Goal: Task Accomplishment & Management: Manage account settings

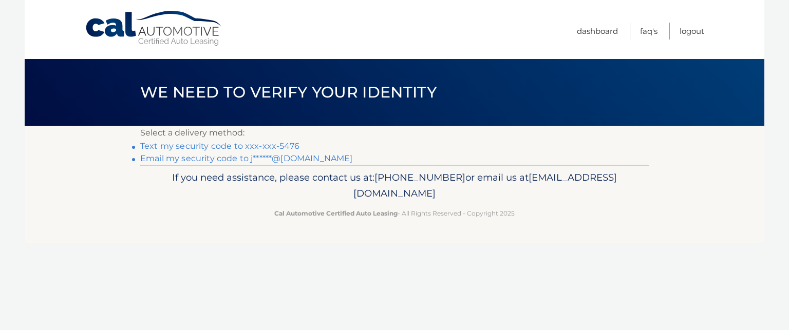
click at [188, 147] on link "Text my security code to xxx-xxx-5476" at bounding box center [219, 146] width 159 height 10
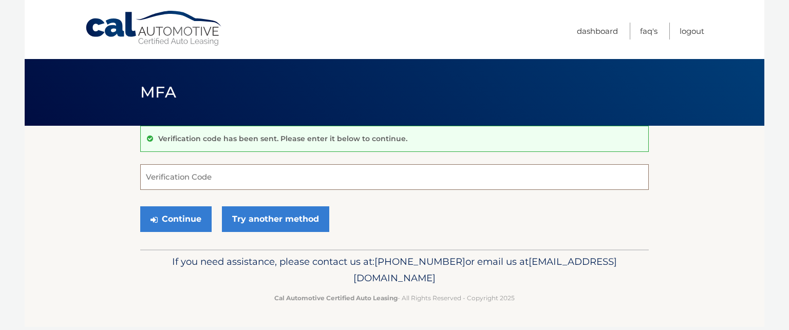
click at [159, 182] on input "Verification Code" at bounding box center [394, 177] width 509 height 26
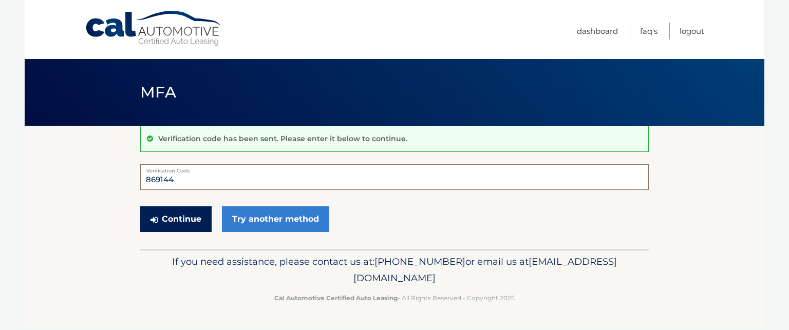
type input "869144"
click at [196, 221] on button "Continue" at bounding box center [175, 220] width 71 height 26
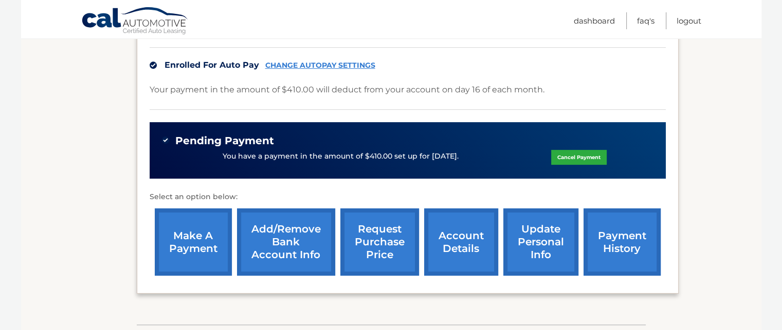
scroll to position [253, 0]
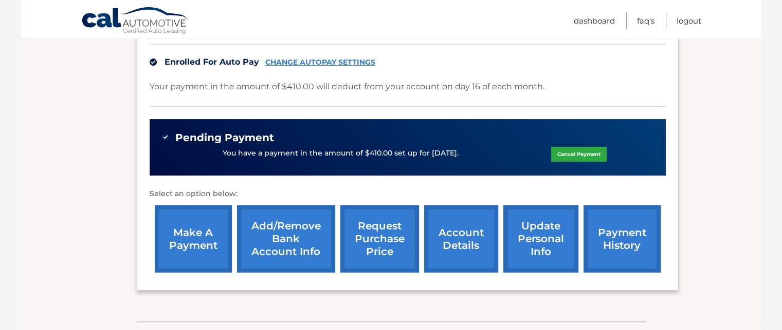
click at [461, 240] on link "account details" at bounding box center [461, 239] width 74 height 67
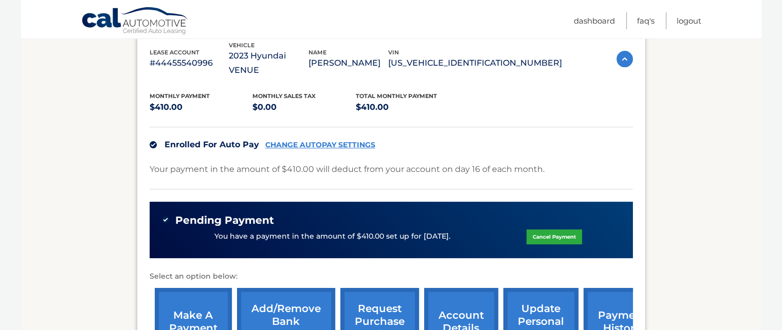
scroll to position [219, 0]
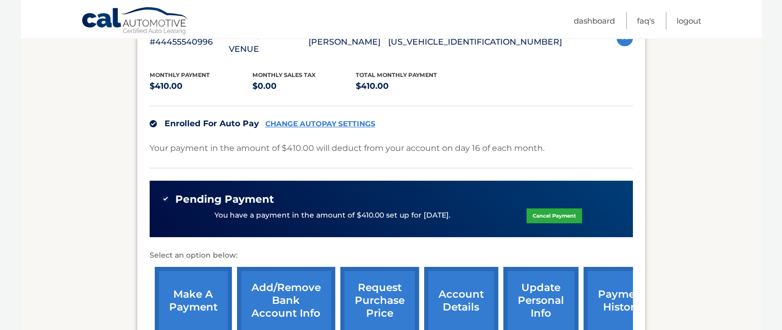
click at [612, 287] on link "payment history" at bounding box center [621, 300] width 77 height 67
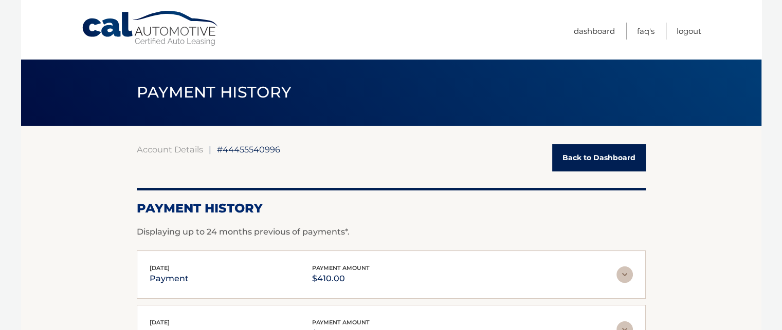
click at [584, 159] on link "Back to Dashboard" at bounding box center [599, 157] width 94 height 27
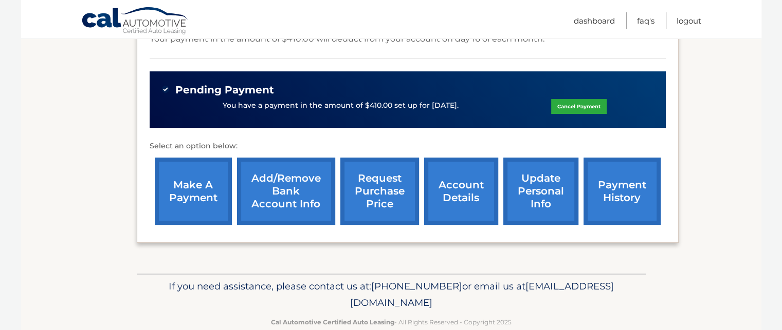
scroll to position [321, 0]
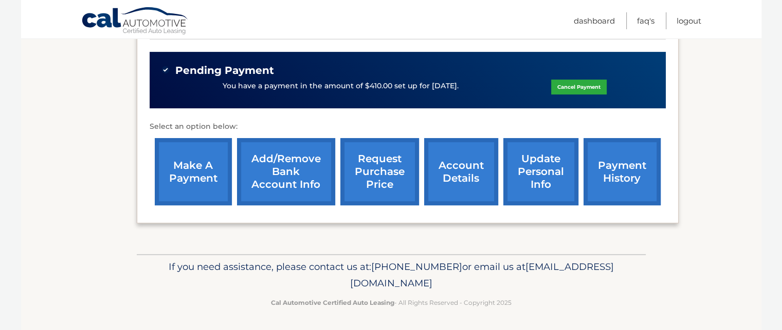
click at [388, 171] on link "request purchase price" at bounding box center [379, 171] width 79 height 67
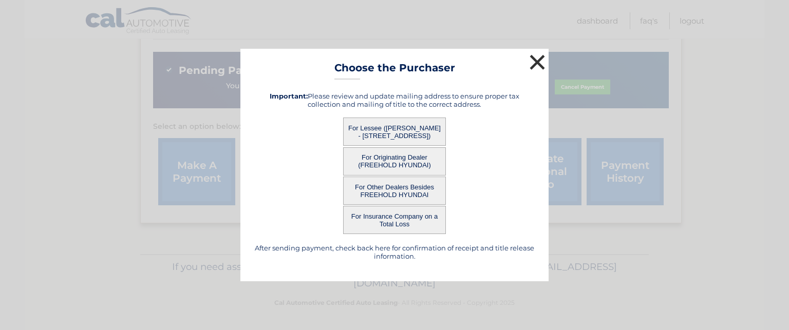
click at [536, 60] on button "×" at bounding box center [537, 62] width 21 height 21
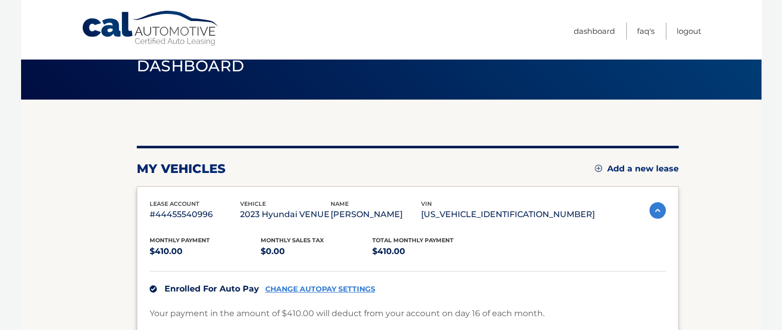
scroll to position [6, 0]
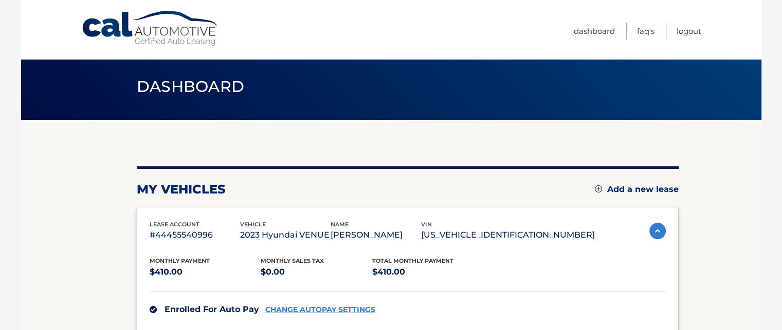
drag, startPoint x: 778, startPoint y: 329, endPoint x: 759, endPoint y: 258, distance: 73.9
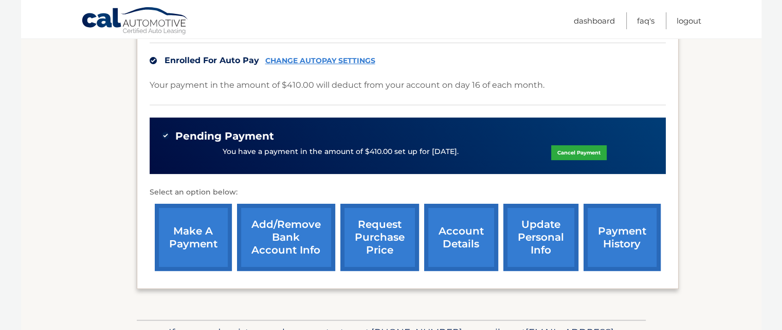
scroll to position [259, 0]
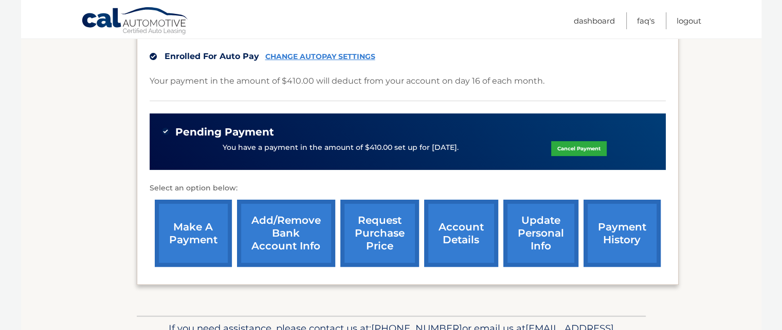
click at [469, 235] on link "account details" at bounding box center [461, 233] width 74 height 67
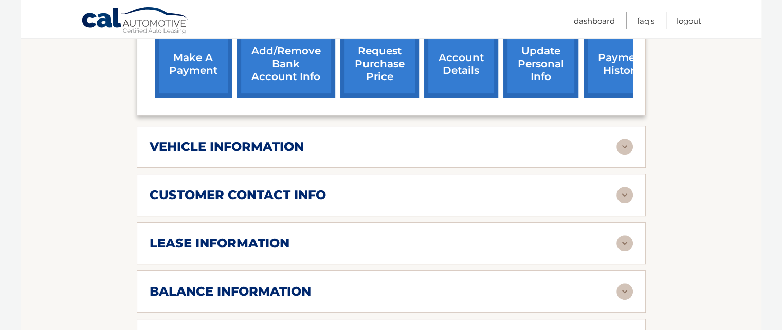
scroll to position [465, 0]
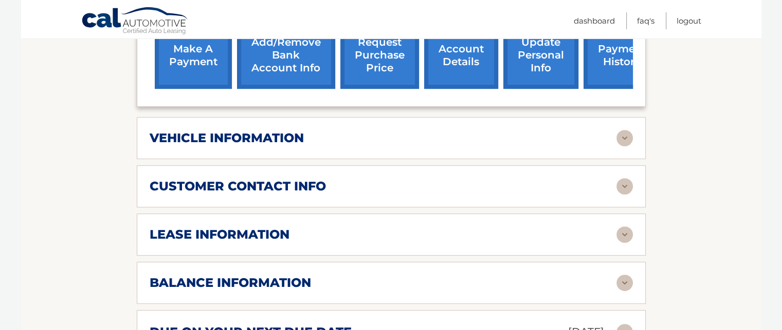
click at [623, 275] on img at bounding box center [624, 283] width 16 height 16
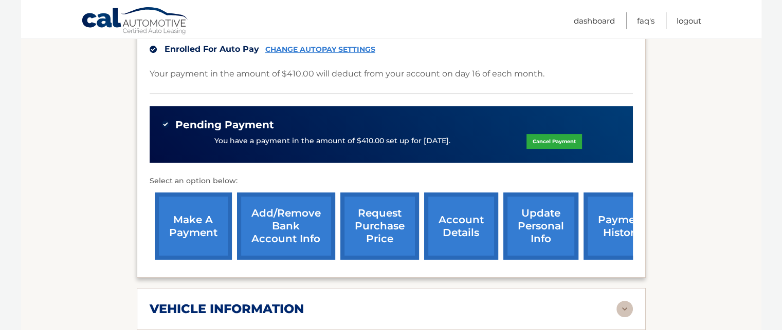
scroll to position [198, 0]
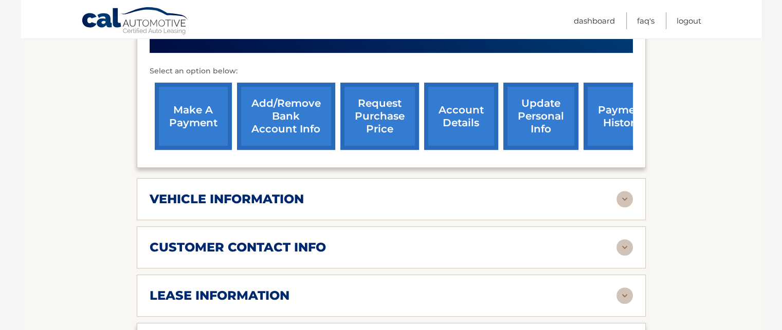
scroll to position [479, 0]
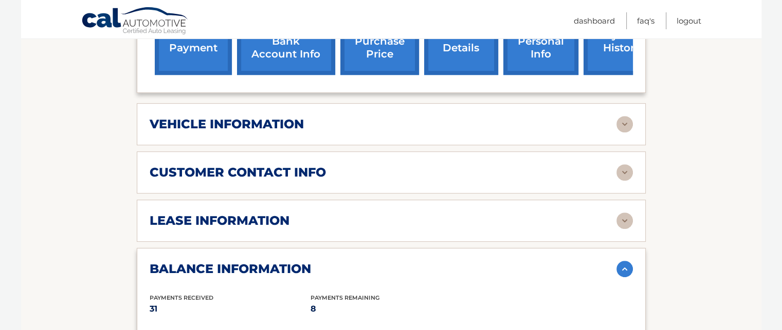
click at [622, 213] on img at bounding box center [624, 221] width 16 height 16
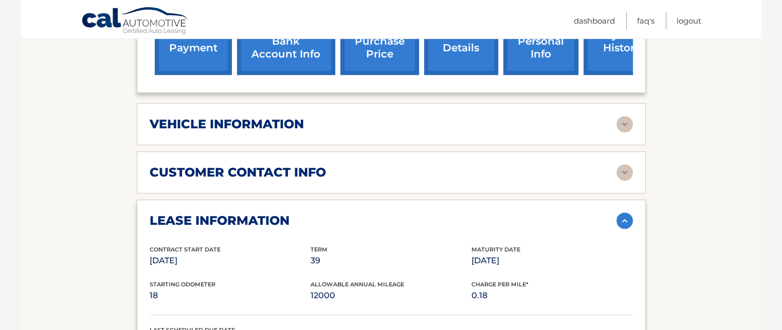
click at [754, 244] on section "Account Details | #44455540996 Back to Dashboard Manage Your Lease lease accoun…" at bounding box center [391, 286] width 740 height 1279
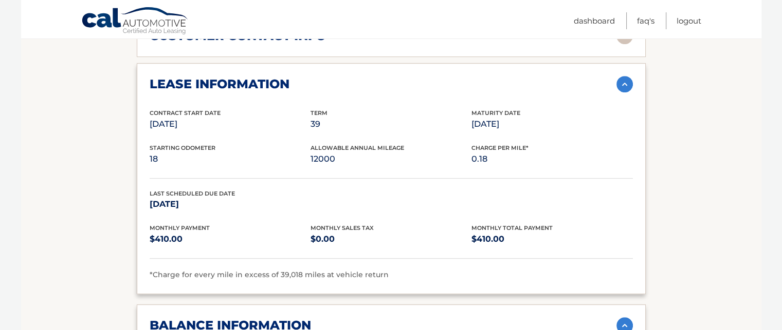
scroll to position [602, 0]
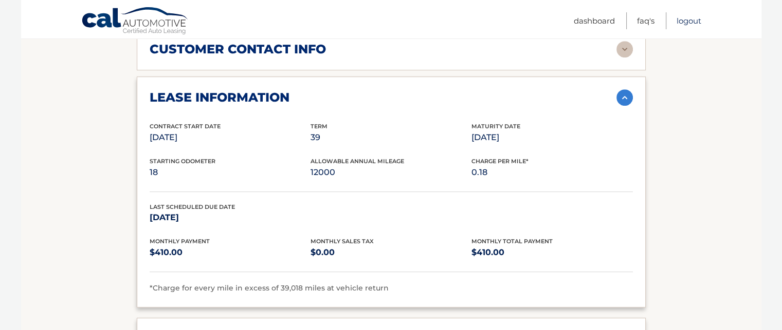
click at [690, 21] on link "Logout" at bounding box center [688, 20] width 25 height 17
